Goal: Task Accomplishment & Management: Manage account settings

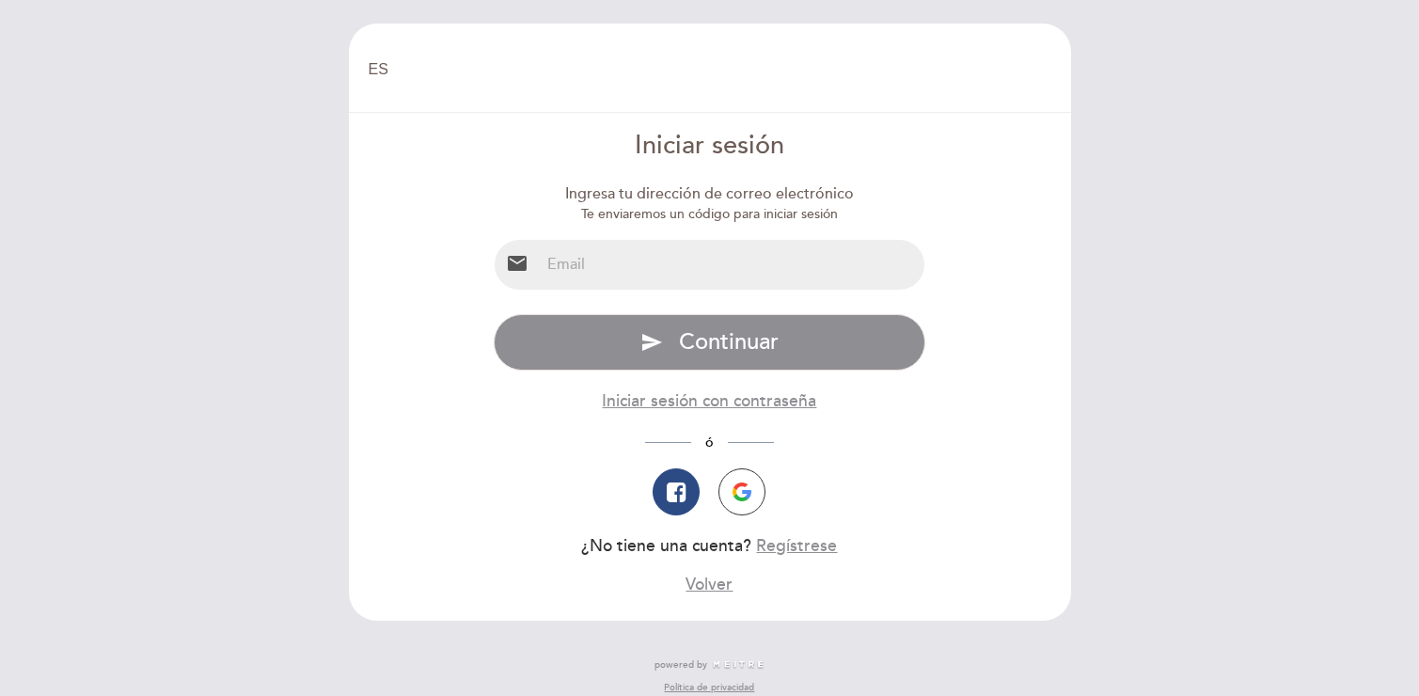
select select "es"
click at [625, 292] on div "Ingresa tu dirección de correo electrónico Te enviaremos un código para iniciar…" at bounding box center [710, 389] width 432 height 413
click at [624, 276] on input "email" at bounding box center [732, 265] width 385 height 50
type input "[EMAIL_ADDRESS][DOMAIN_NAME]"
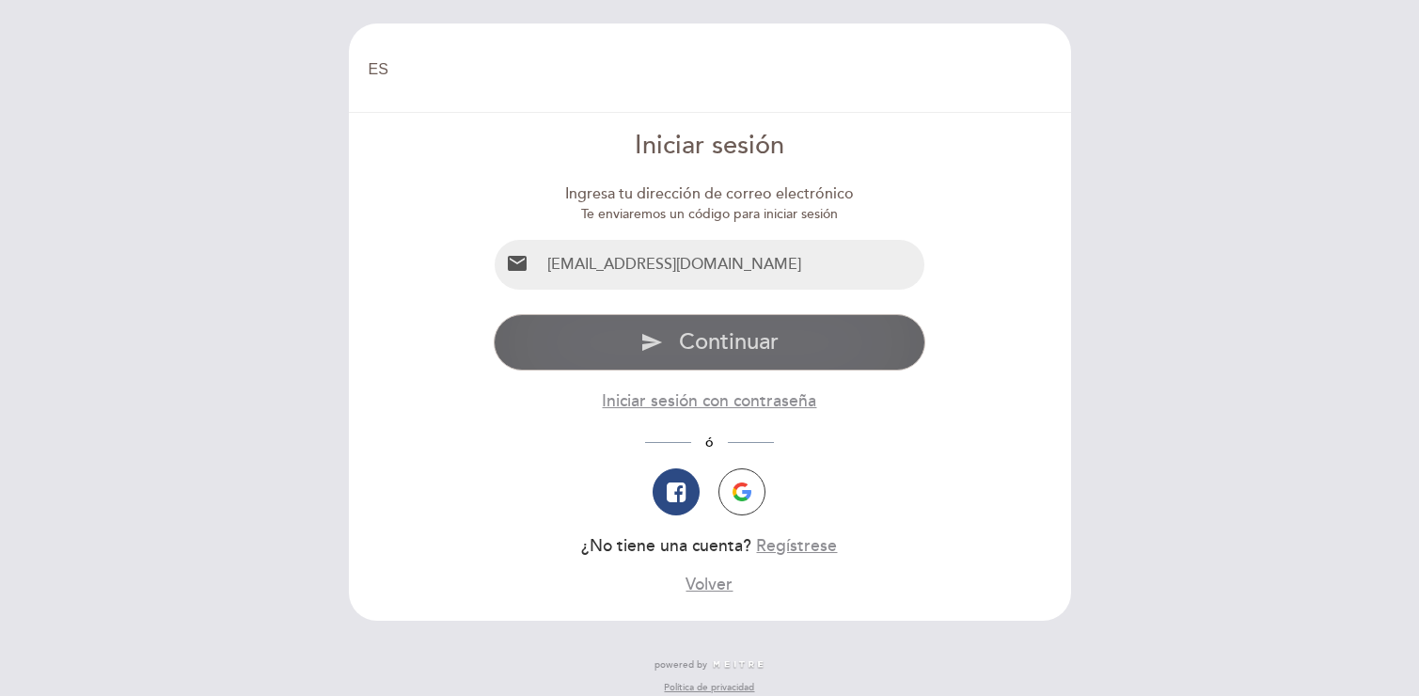
click at [688, 334] on span "Continuar" at bounding box center [729, 341] width 100 height 27
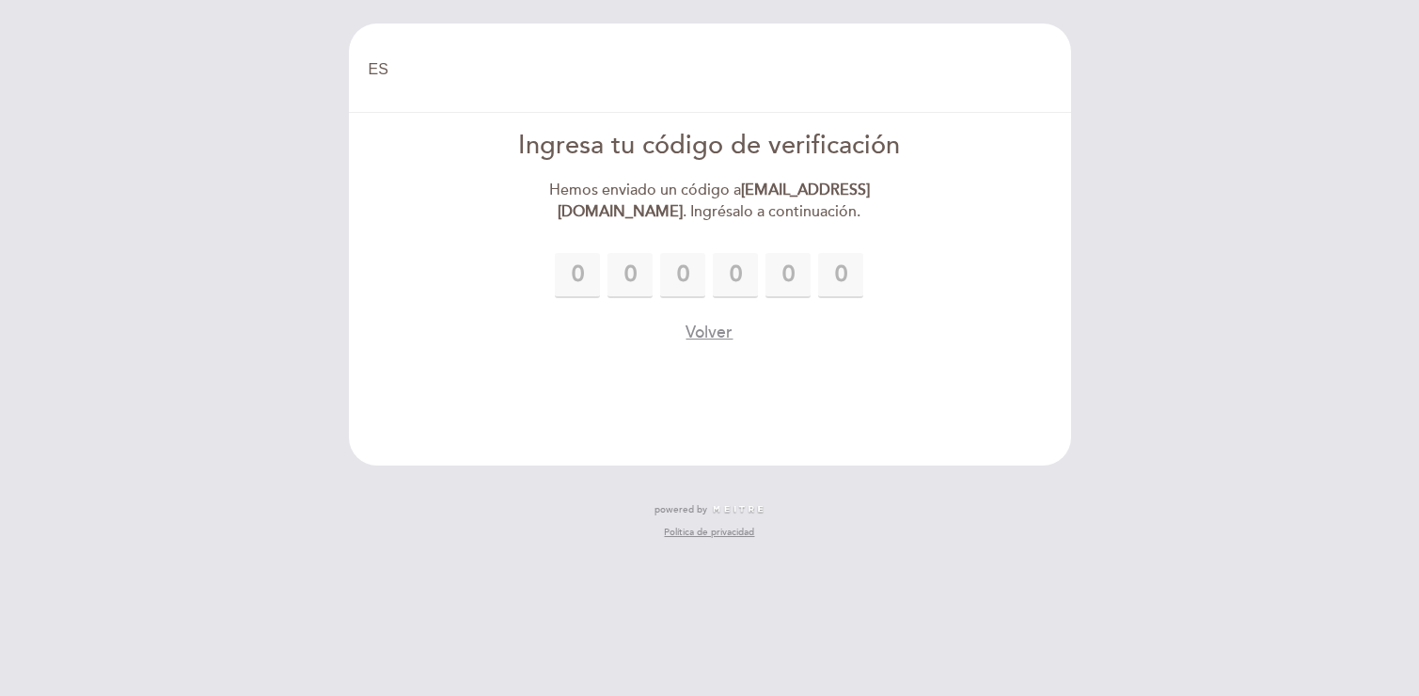
type input "4"
type input "6"
type input "8"
type input "2"
type input "3"
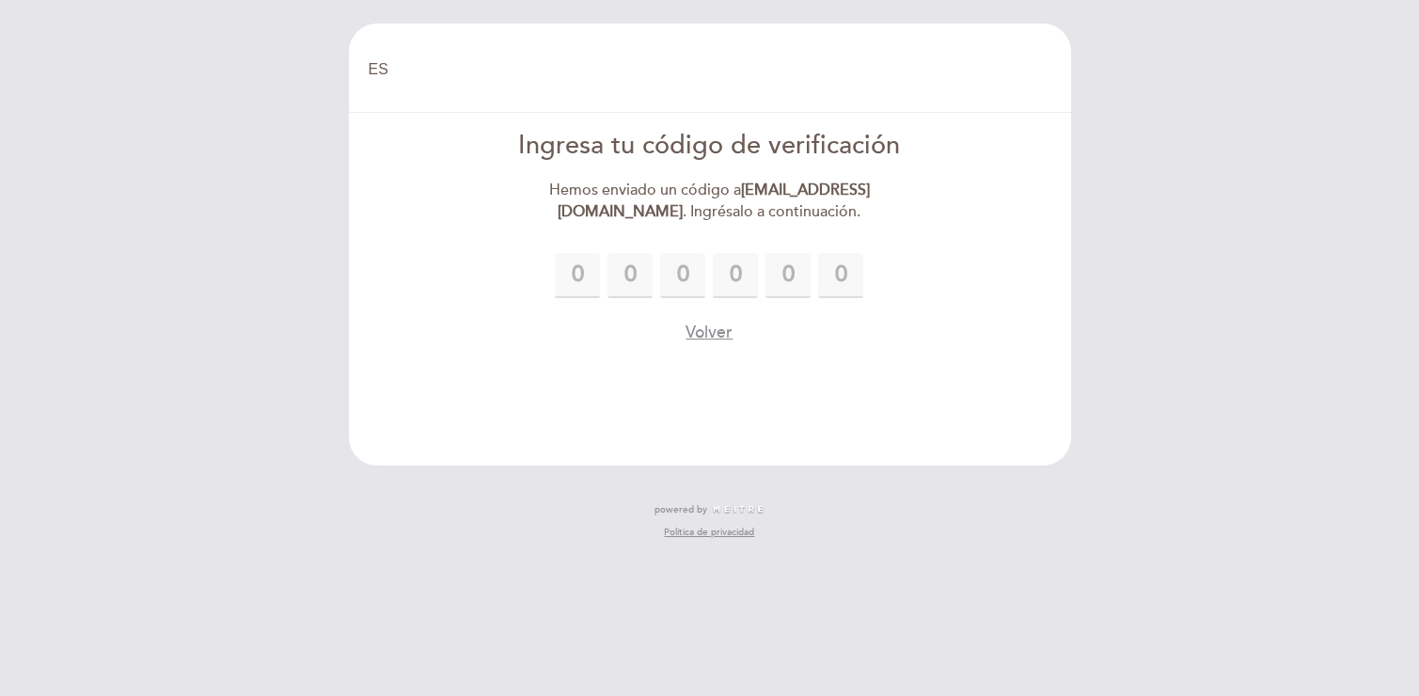
type input "0"
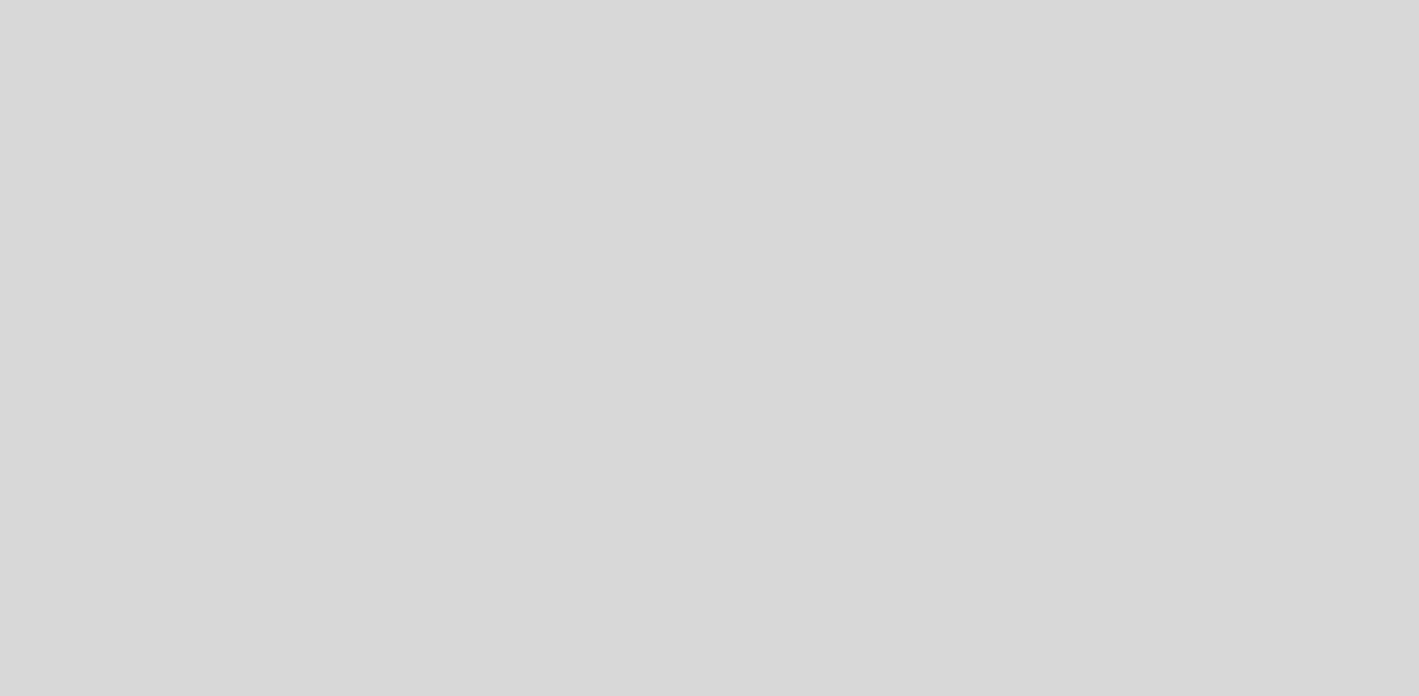
select select "es"
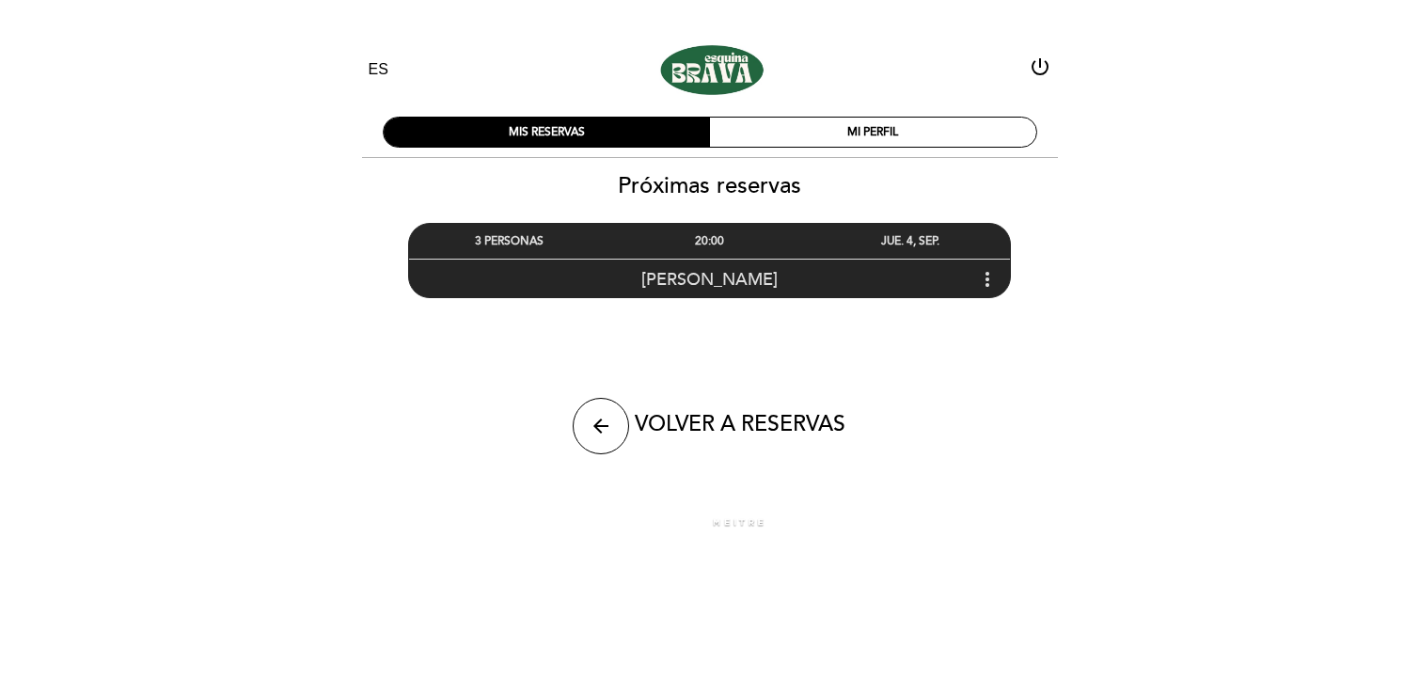
click at [986, 276] on icon "more_vert" at bounding box center [987, 279] width 23 height 23
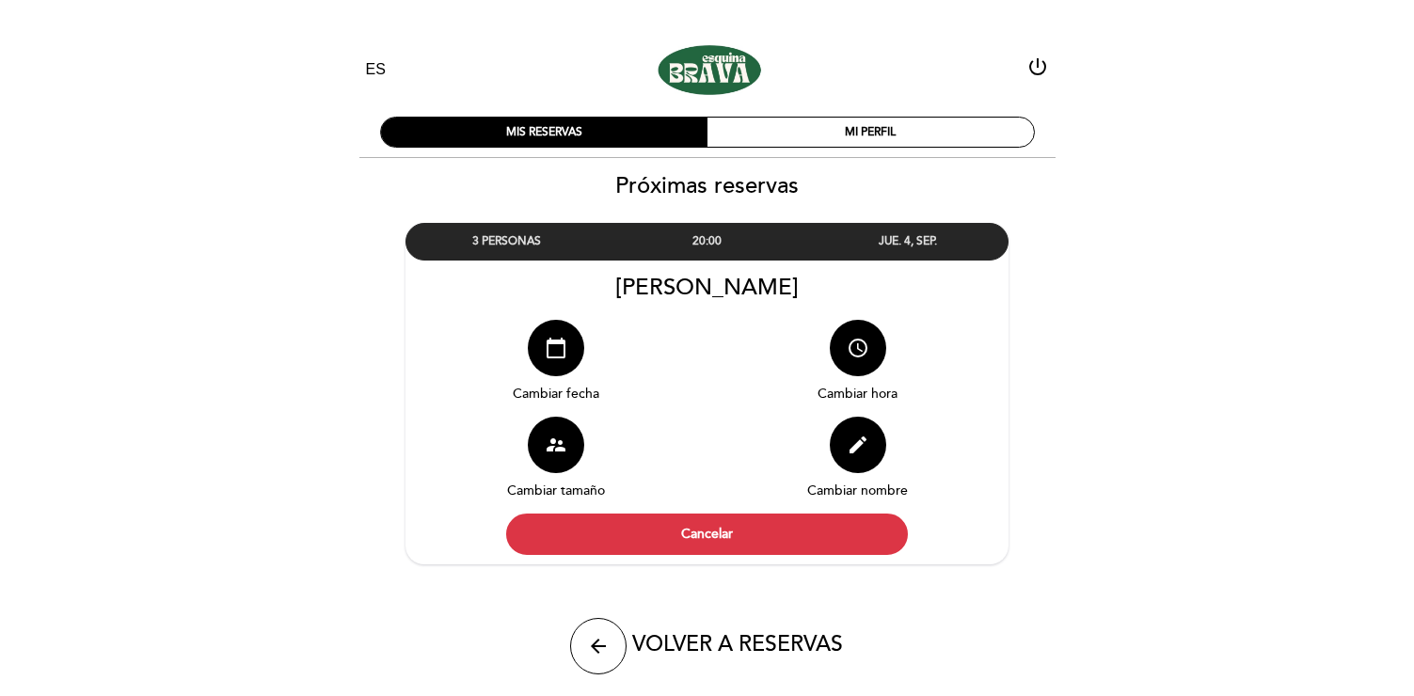
click at [1079, 277] on div "EN ES PT Esquina Brava power_settings_new MIS RESERVAS MI PERFIL Próximas reser…" at bounding box center [707, 396] width 751 height 745
